Goal: Information Seeking & Learning: Check status

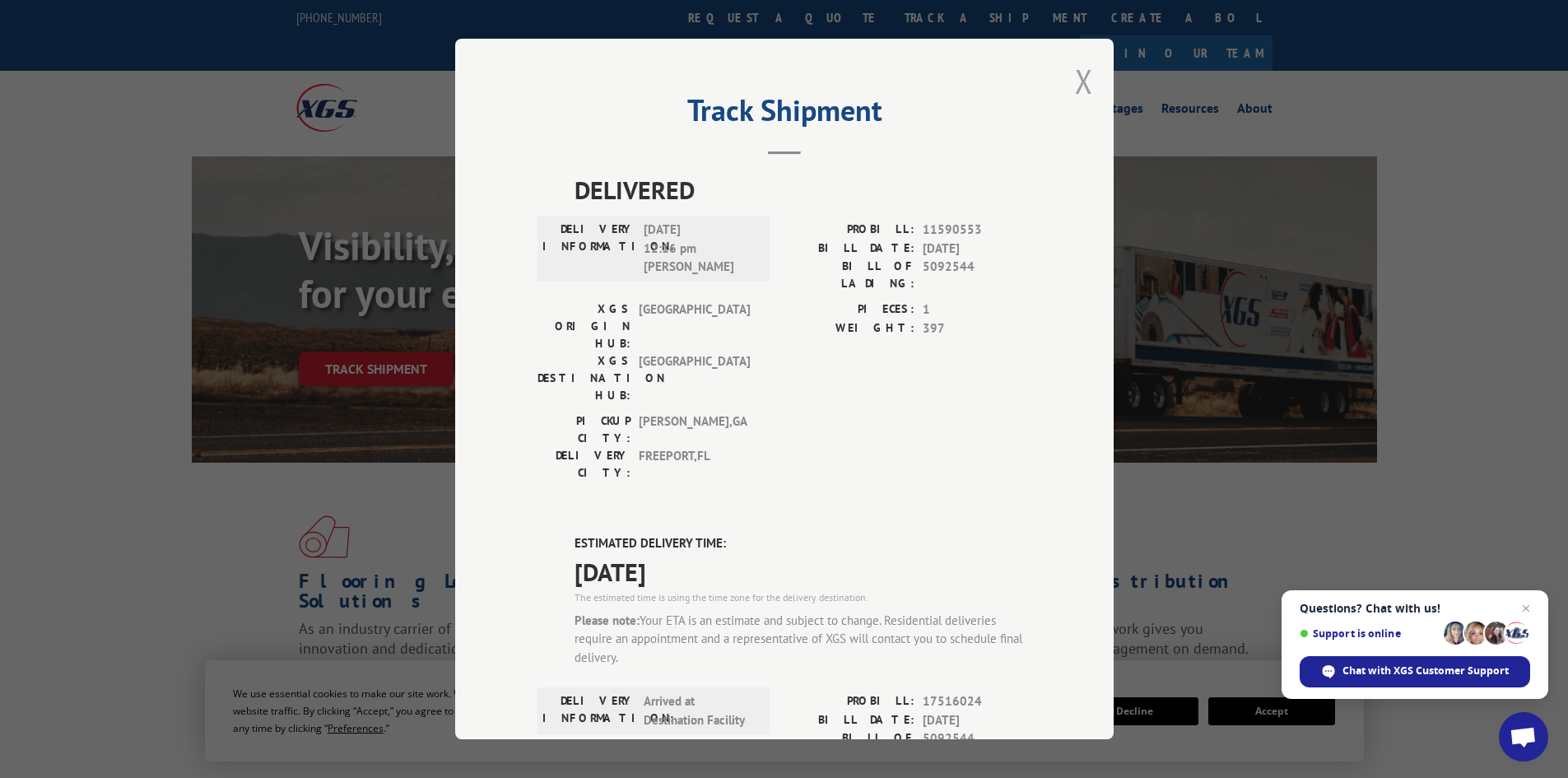
click at [1080, 79] on button "Close modal" at bounding box center [1084, 81] width 18 height 44
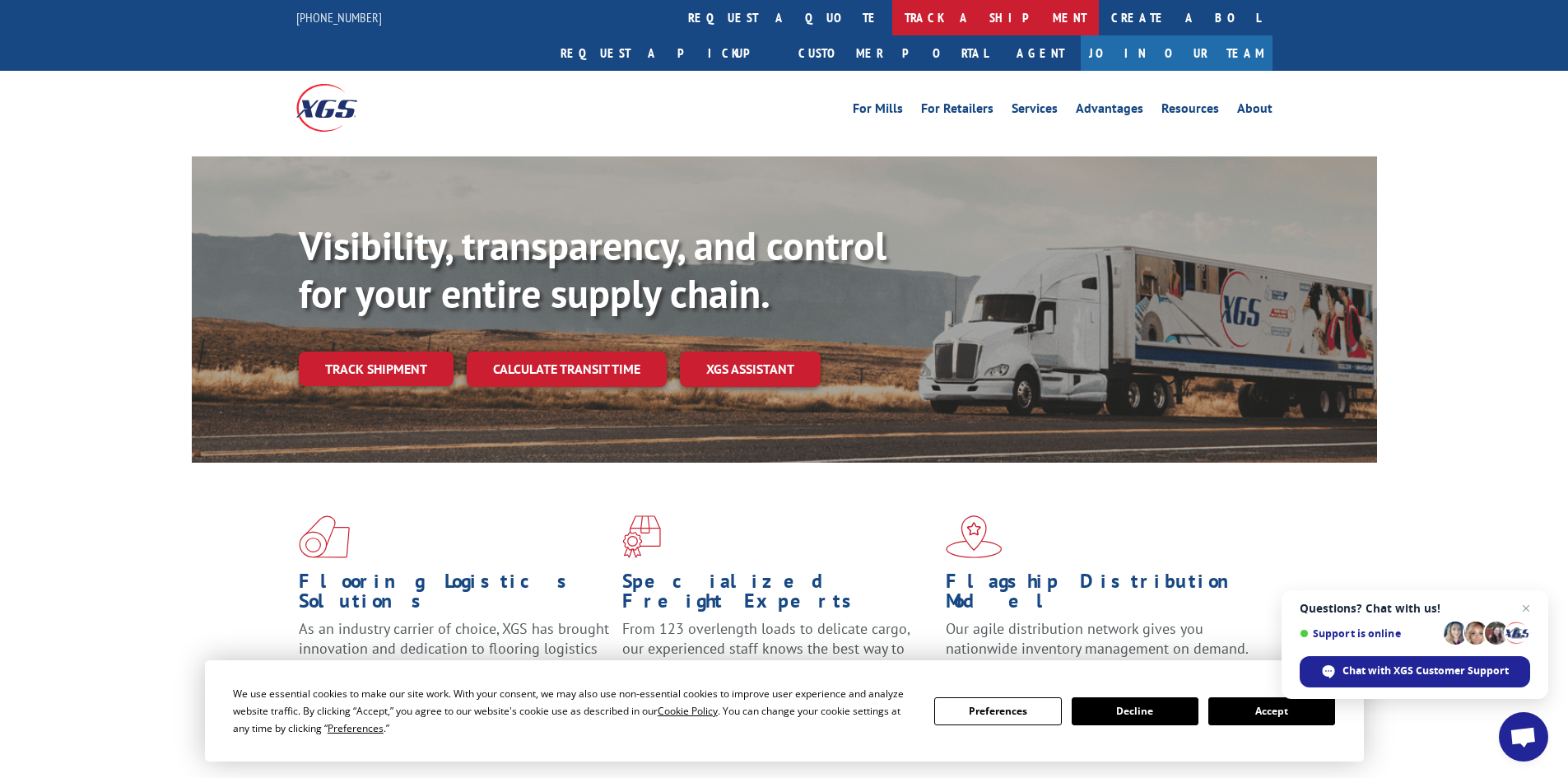
click at [892, 23] on link "track a shipment" at bounding box center [995, 18] width 206 height 35
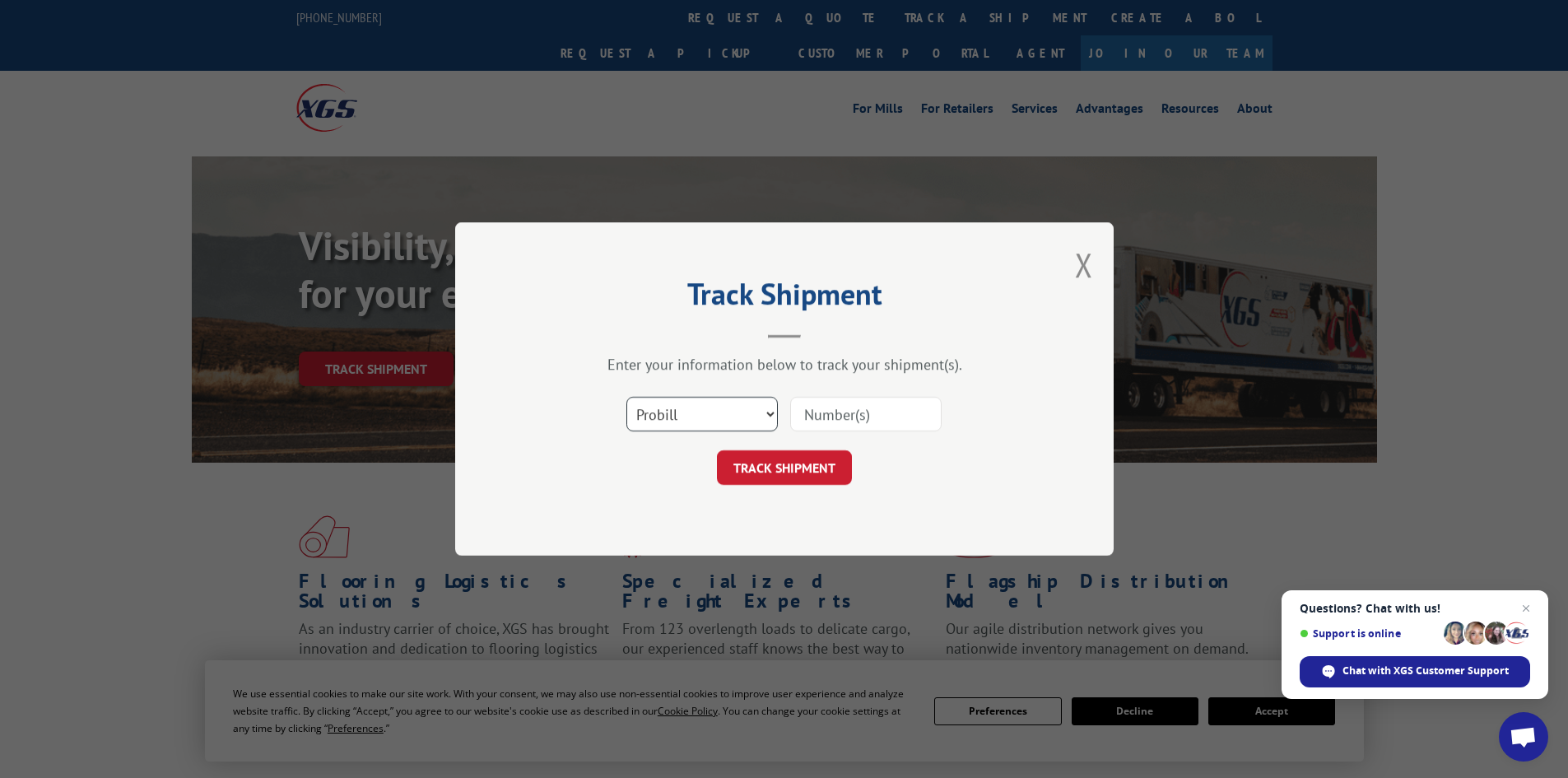
click at [668, 420] on select "Select category... Probill BOL PO" at bounding box center [702, 414] width 152 height 35
select select "bol"
click at [626, 397] on select "Select category... Probill BOL PO" at bounding box center [702, 414] width 152 height 35
click at [831, 415] on input at bounding box center [866, 414] width 152 height 35
paste input "5092457"
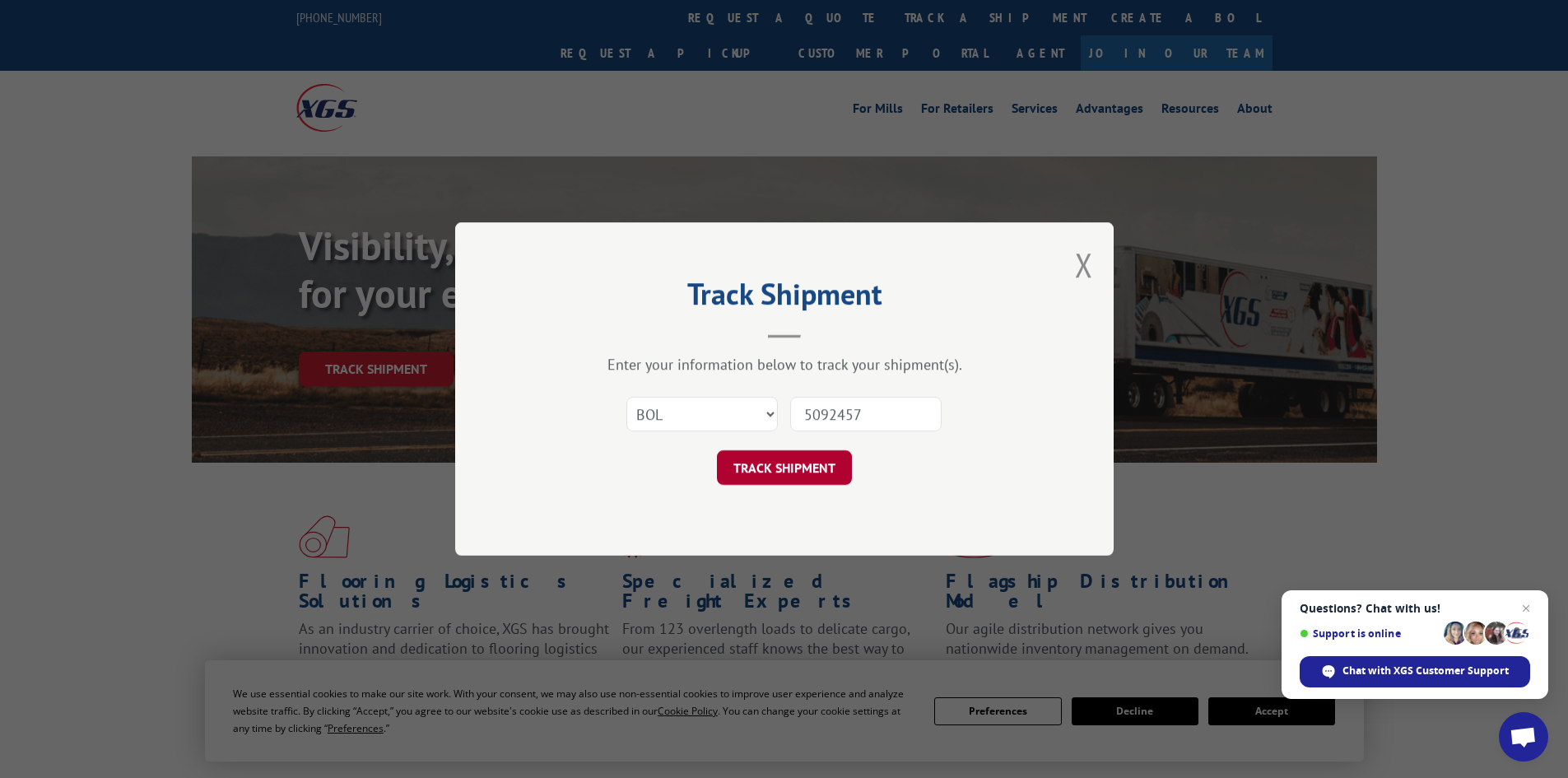
type input "5092457"
click at [768, 475] on button "TRACK SHIPMENT" at bounding box center [784, 467] width 135 height 35
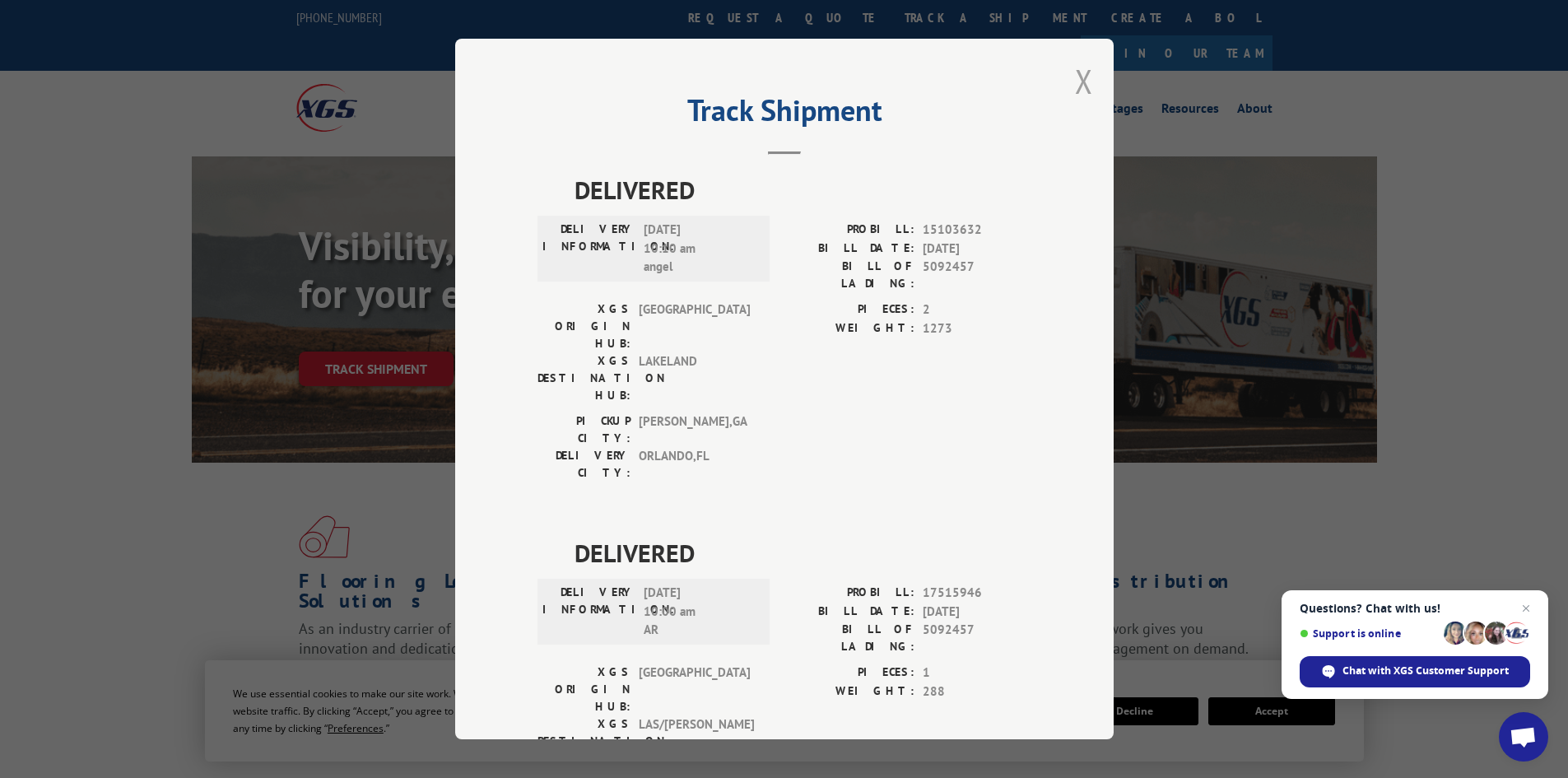
click at [1075, 83] on button "Close modal" at bounding box center [1084, 81] width 18 height 44
